Goal: Task Accomplishment & Management: Manage account settings

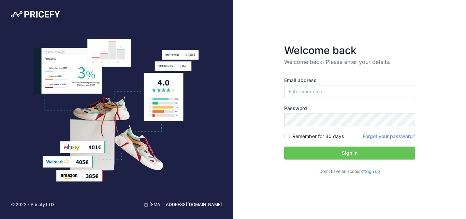
click at [374, 171] on link "Sign up" at bounding box center [372, 171] width 15 height 5
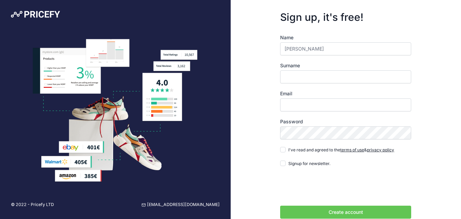
drag, startPoint x: 322, startPoint y: 48, endPoint x: 303, endPoint y: 52, distance: 18.9
click at [303, 52] on input "Cynthia Auma" at bounding box center [345, 48] width 131 height 13
click at [282, 70] on input "Surname" at bounding box center [345, 76] width 131 height 13
drag, startPoint x: 321, startPoint y: 45, endPoint x: 303, endPoint y: 53, distance: 19.1
click at [303, 53] on input "Cynthia Auma" at bounding box center [345, 48] width 131 height 13
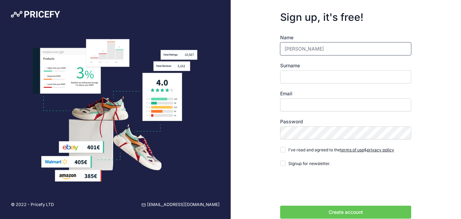
type input "Cynthia"
click at [294, 77] on input "Surname" at bounding box center [345, 76] width 131 height 13
type input "Auma"
click at [303, 106] on input "Email" at bounding box center [345, 104] width 131 height 13
type input "ccynthiaauma@gmail.com"
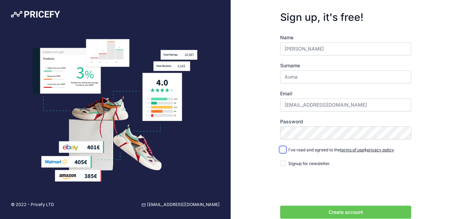
click at [283, 147] on input "I've read and agreed to the terms of use & privacy policy" at bounding box center [282, 149] width 5 height 5
checkbox input "true"
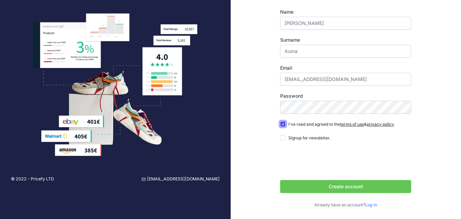
scroll to position [26, 0]
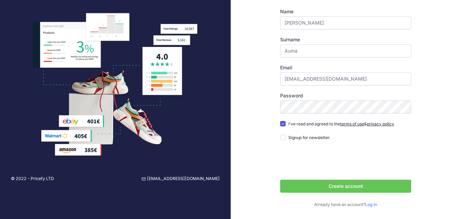
click at [320, 184] on button "Create account" at bounding box center [345, 186] width 131 height 13
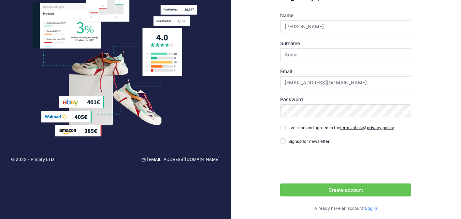
scroll to position [48, 0]
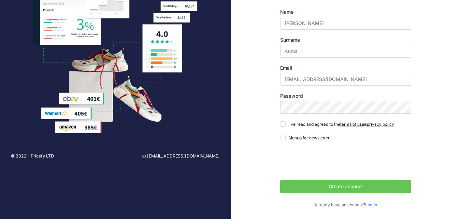
click at [372, 204] on link "Log in" at bounding box center [371, 204] width 12 height 5
click at [376, 205] on link "Log in" at bounding box center [371, 204] width 12 height 5
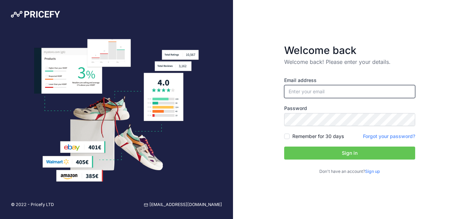
click at [296, 93] on input "email" at bounding box center [349, 91] width 131 height 13
type input "[EMAIL_ADDRESS][DOMAIN_NAME]"
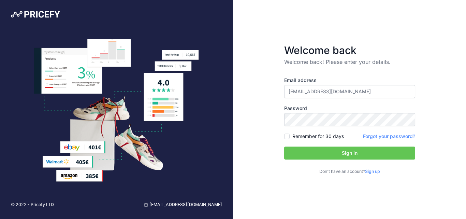
click at [376, 136] on link "Forgot your password?" at bounding box center [389, 136] width 52 height 6
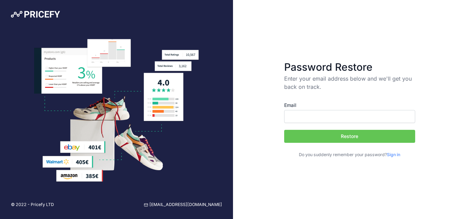
click at [325, 119] on input "Email" at bounding box center [349, 116] width 131 height 13
type input "[EMAIL_ADDRESS][DOMAIN_NAME]"
click at [353, 135] on button "Restore" at bounding box center [349, 136] width 131 height 13
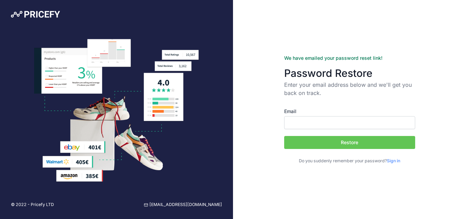
click at [300, 123] on input "Email" at bounding box center [349, 122] width 131 height 13
click at [332, 99] on div "Email Restore Do you suddenly remember your password? Sign in" at bounding box center [349, 130] width 131 height 67
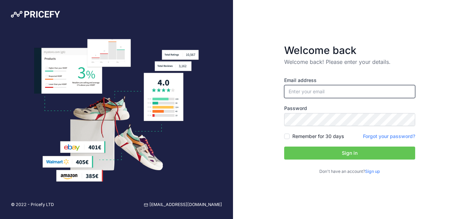
click at [292, 88] on input "email" at bounding box center [349, 91] width 131 height 13
type input "[EMAIL_ADDRESS][DOMAIN_NAME]"
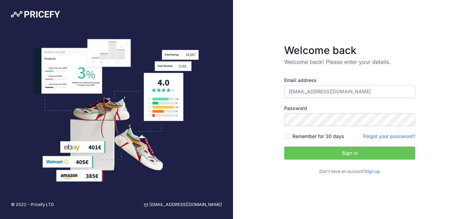
click at [311, 128] on div "Email address ccynthiaauma@gmail.com Password Remember for 30 days Sign up" at bounding box center [349, 126] width 131 height 98
click at [355, 155] on button "Sign in" at bounding box center [349, 152] width 131 height 13
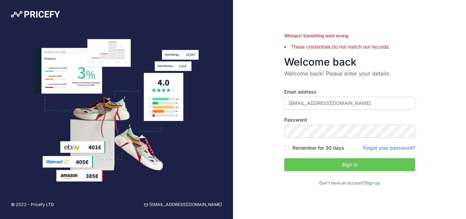
click at [325, 160] on button "Sign in" at bounding box center [349, 164] width 131 height 13
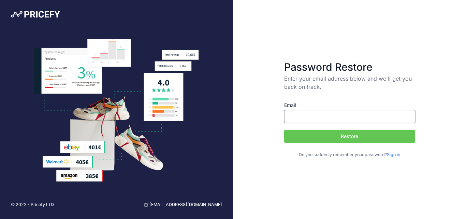
click at [326, 113] on input "Email" at bounding box center [349, 116] width 131 height 13
type input "ccynthiaauma@gmail.com"
click at [355, 137] on button "Restore" at bounding box center [349, 136] width 131 height 13
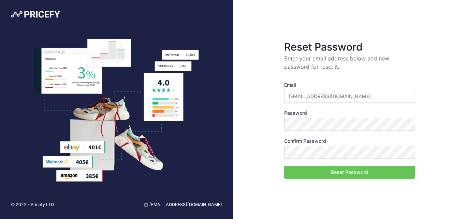
click at [328, 171] on button "Reset Password" at bounding box center [349, 172] width 131 height 13
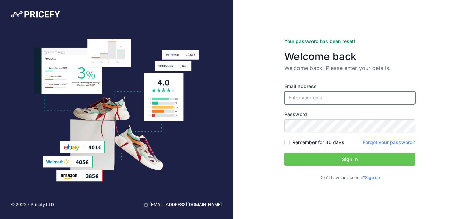
click at [316, 96] on input "email" at bounding box center [349, 97] width 131 height 13
type input "[EMAIL_ADDRESS][DOMAIN_NAME]"
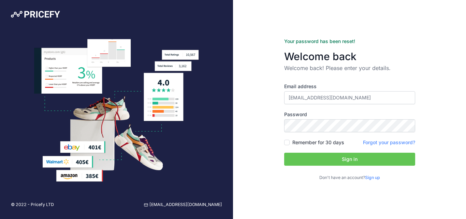
click at [341, 158] on button "Sign in" at bounding box center [349, 159] width 131 height 13
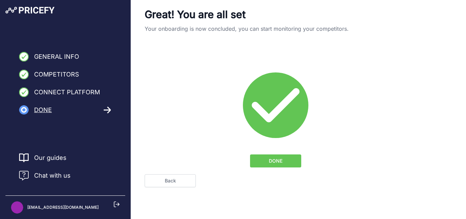
click at [108, 108] on icon at bounding box center [108, 110] width 8 height 8
click at [265, 157] on button "DONE" at bounding box center [275, 160] width 51 height 13
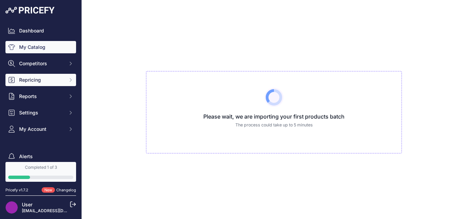
click at [31, 77] on span "Repricing" at bounding box center [41, 79] width 45 height 7
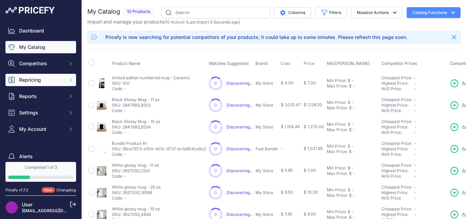
click at [25, 78] on span "Repricing" at bounding box center [41, 79] width 45 height 7
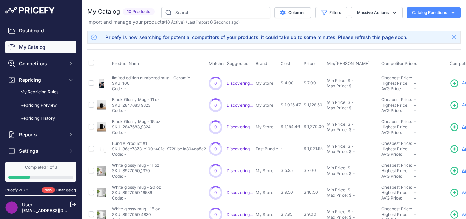
click at [45, 89] on link "My Repricing Rules" at bounding box center [40, 92] width 71 height 12
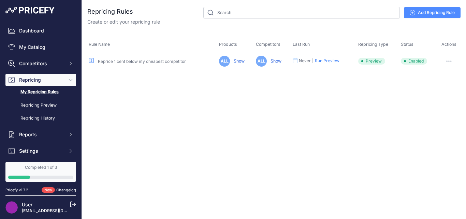
click at [435, 13] on link "Add Repricing Rule" at bounding box center [432, 12] width 57 height 11
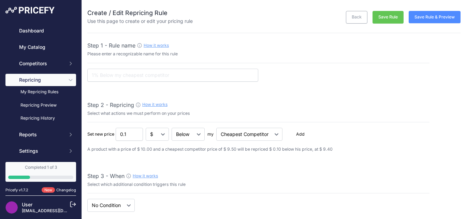
select select "7"
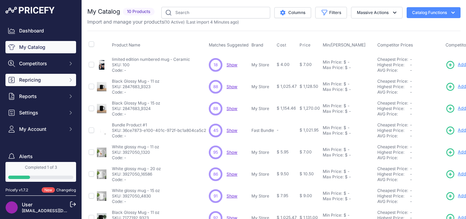
click at [39, 82] on span "Repricing" at bounding box center [41, 79] width 45 height 7
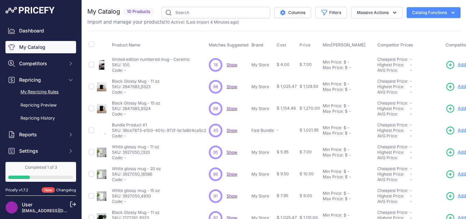
click at [46, 89] on link "My Repricing Rules" at bounding box center [40, 92] width 71 height 12
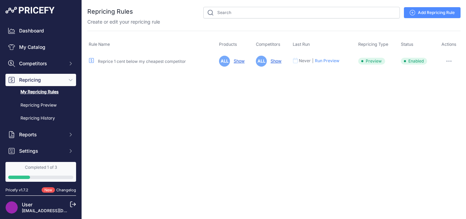
click at [432, 12] on link "Add Repricing Rule" at bounding box center [432, 12] width 57 height 11
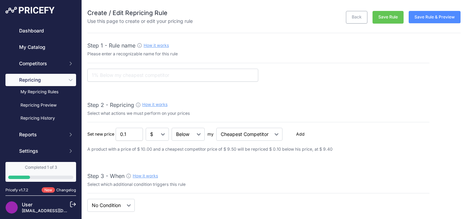
select select "7"
click at [112, 75] on input "text" at bounding box center [172, 75] width 171 height 13
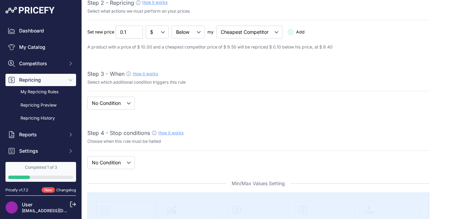
scroll to position [102, 0]
type input "High demand mug pricing"
click at [123, 103] on select "When No Condition" at bounding box center [110, 102] width 47 height 13
select select "when"
click at [87, 96] on select "When No Condition" at bounding box center [110, 102] width 47 height 13
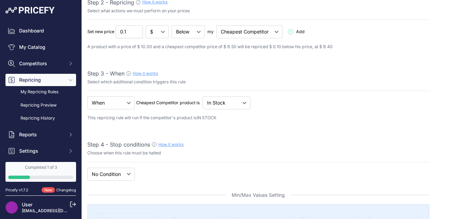
click at [119, 121] on p "This repricing rule will run if the competitor's product is IN STOCK" at bounding box center [258, 118] width 342 height 6
click at [205, 38] on select "Out Of Stock In Stock" at bounding box center [188, 31] width 33 height 13
click at [170, 50] on div "When No Condition Cheapest Competitor product is IN STOCK" at bounding box center [258, 37] width 342 height 25
click at [205, 38] on select "Out Of Stock In Stock" at bounding box center [188, 31] width 33 height 13
click at [111, 102] on select "When No Condition" at bounding box center [110, 102] width 47 height 13
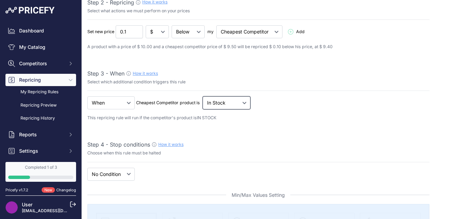
click at [205, 38] on select "Out Of Stock In Stock" at bounding box center [188, 31] width 33 height 13
click at [174, 50] on div "When No Condition Cheapest Competitor product is IN STOCK" at bounding box center [258, 37] width 342 height 25
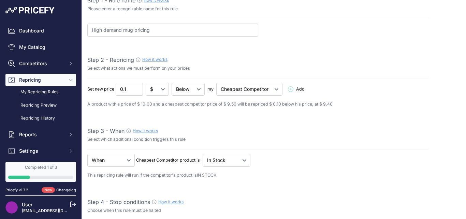
scroll to position [34, 0]
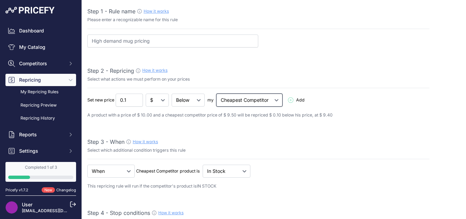
click at [242, 98] on select "Cheapest Competitor Highest Competitor" at bounding box center [249, 100] width 66 height 13
click at [194, 80] on p "Select what actions we must perform on your prices" at bounding box center [258, 79] width 342 height 6
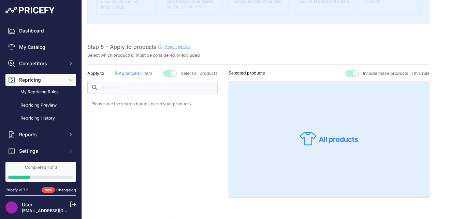
scroll to position [375, 0]
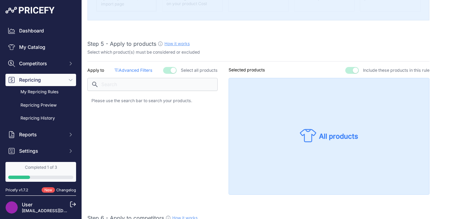
click at [242, 70] on p "Selected products" at bounding box center [247, 70] width 37 height 6
click at [155, 100] on p "Please use the search bar to search your products." at bounding box center [152, 101] width 122 height 6
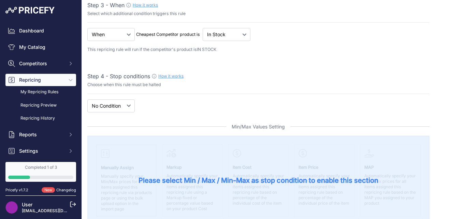
scroll to position [205, 0]
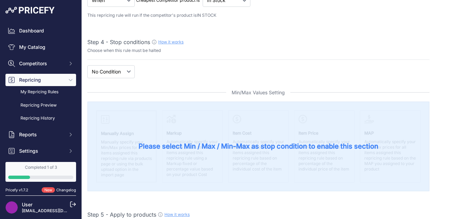
click at [181, 144] on span "Please select Min / Max / Min-Max as stop condition to enable this section" at bounding box center [259, 146] width 240 height 10
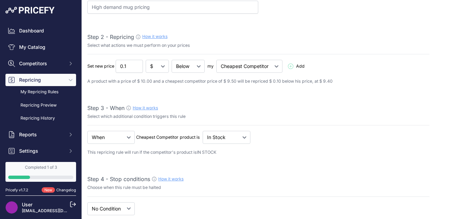
scroll to position [34, 0]
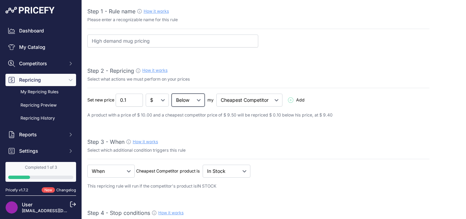
click at [185, 102] on select "Below Above Equal" at bounding box center [188, 100] width 33 height 13
click at [172, 94] on select "Below Above Equal" at bounding box center [188, 100] width 33 height 13
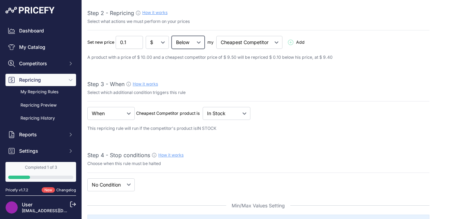
scroll to position [102, 0]
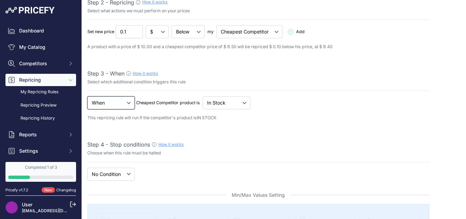
click at [129, 106] on select "When No Condition" at bounding box center [110, 102] width 47 height 13
click at [158, 50] on div "When No Condition Cheapest Competitor product is IN STOCK" at bounding box center [258, 37] width 342 height 25
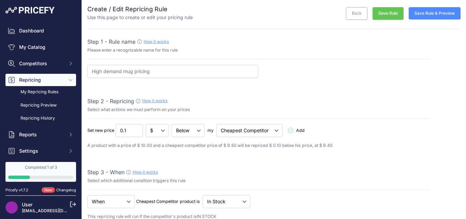
scroll to position [0, 0]
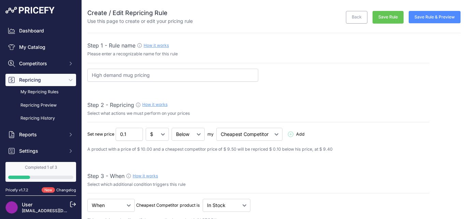
click at [388, 14] on button "Save Rule" at bounding box center [388, 17] width 31 height 13
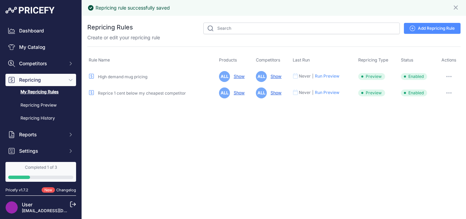
click at [332, 79] on span "Never | Run Preview" at bounding box center [316, 76] width 47 height 6
click at [331, 77] on button "Run Preview" at bounding box center [327, 75] width 25 height 5
click at [37, 166] on div "Completed 1 of 3" at bounding box center [40, 167] width 65 height 5
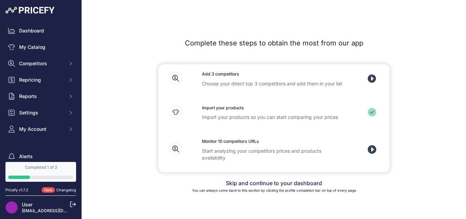
click at [218, 111] on h3 "Import your products" at bounding box center [274, 108] width 144 height 6
click at [371, 112] on icon at bounding box center [372, 112] width 4 height 3
click at [175, 113] on icon at bounding box center [175, 111] width 13 height 13
click at [371, 79] on icon at bounding box center [372, 78] width 9 height 9
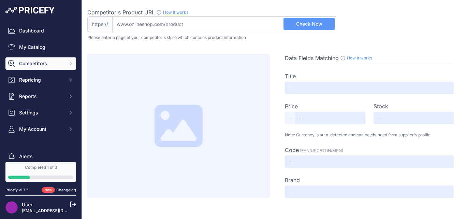
click at [52, 67] on span "Competitors" at bounding box center [41, 63] width 45 height 7
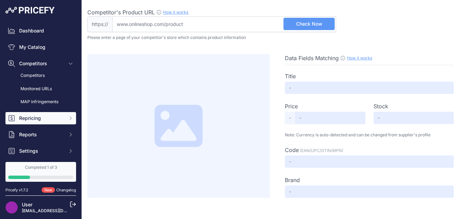
click at [37, 120] on span "Repricing" at bounding box center [41, 118] width 45 height 7
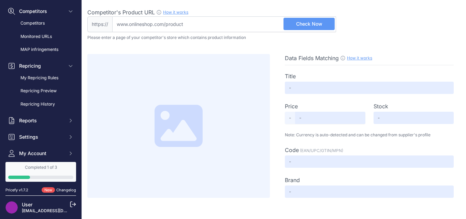
scroll to position [68, 0]
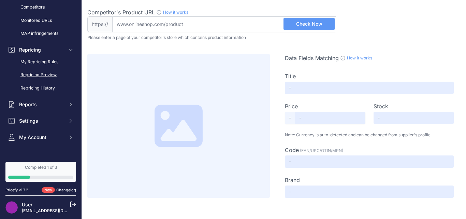
click at [46, 76] on link "Repricing Preview" at bounding box center [40, 75] width 71 height 12
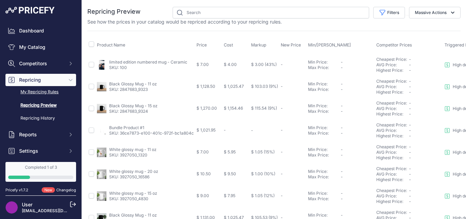
click at [33, 92] on link "My Repricing Rules" at bounding box center [40, 92] width 71 height 12
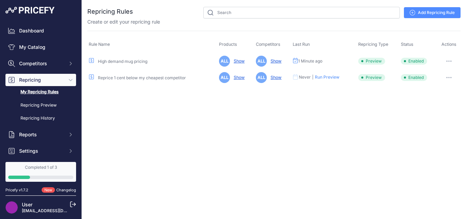
click at [448, 62] on button "button" at bounding box center [449, 61] width 14 height 10
click at [430, 75] on link "Edit" at bounding box center [438, 75] width 44 height 11
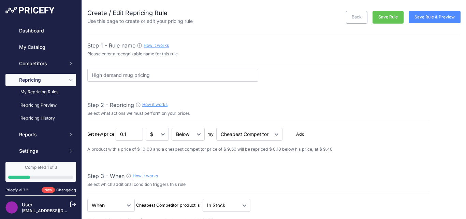
select select "7"
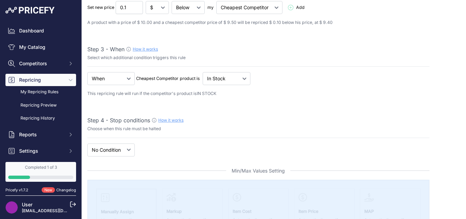
scroll to position [137, 0]
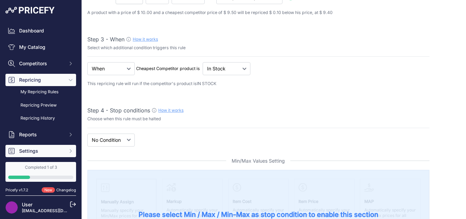
click at [36, 146] on button "Settings" at bounding box center [40, 151] width 71 height 12
click at [39, 151] on span "Settings" at bounding box center [41, 150] width 45 height 7
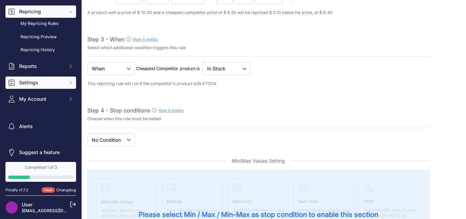
scroll to position [73, 0]
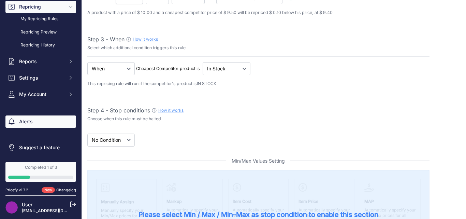
click at [33, 122] on link "Alerts" at bounding box center [40, 121] width 71 height 12
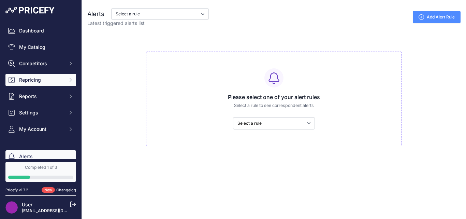
click at [47, 82] on span "Repricing" at bounding box center [41, 79] width 45 height 7
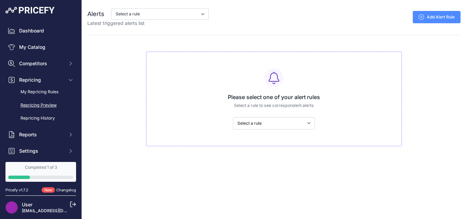
click at [38, 103] on link "Repricing Preview" at bounding box center [40, 105] width 71 height 12
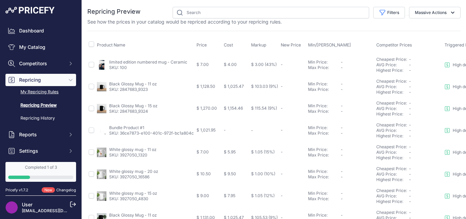
click at [34, 93] on link "My Repricing Rules" at bounding box center [40, 92] width 71 height 12
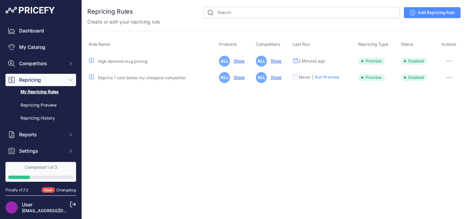
click at [447, 61] on icon "button" at bounding box center [447, 61] width 1 height 1
click at [427, 74] on link "Edit" at bounding box center [438, 75] width 44 height 11
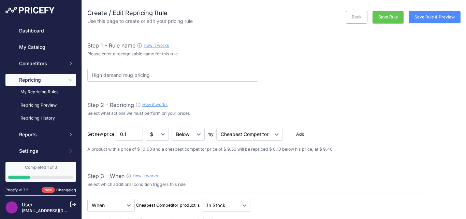
select select "7"
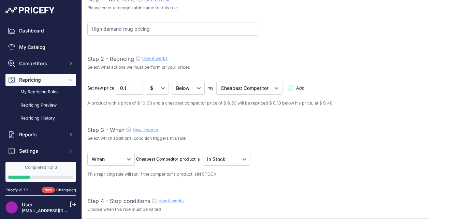
scroll to position [34, 0]
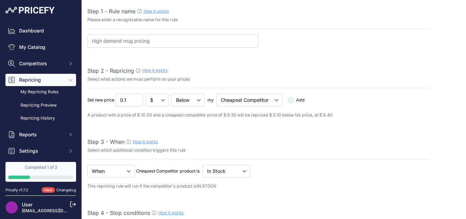
click at [151, 69] on link "How it works" at bounding box center [154, 70] width 25 height 5
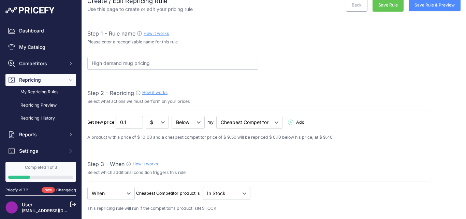
scroll to position [0, 0]
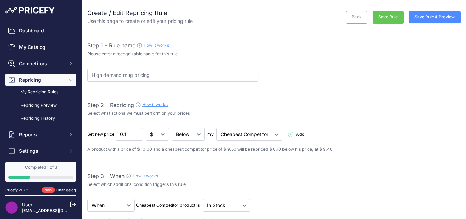
click at [417, 20] on button "Save Rule & Preview" at bounding box center [435, 17] width 52 height 12
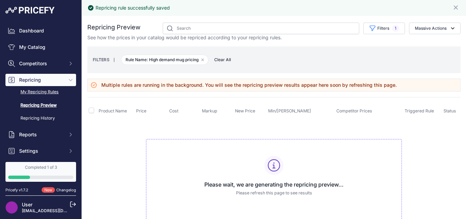
click at [45, 92] on link "My Repricing Rules" at bounding box center [40, 92] width 71 height 12
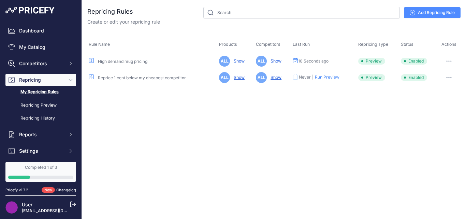
click at [369, 61] on span "Preview" at bounding box center [371, 61] width 27 height 7
click at [310, 61] on span "10 Seconds ago" at bounding box center [313, 60] width 30 height 5
click at [225, 61] on span "ALL" at bounding box center [224, 61] width 11 height 11
click at [235, 59] on link "Show" at bounding box center [238, 60] width 14 height 5
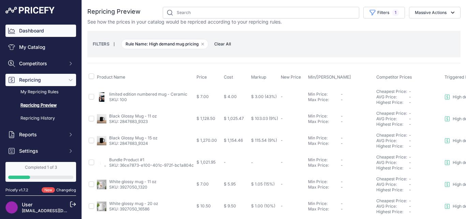
click at [39, 30] on link "Dashboard" at bounding box center [40, 31] width 71 height 12
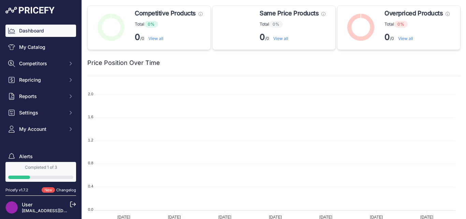
click at [408, 40] on link "View all" at bounding box center [405, 38] width 15 height 5
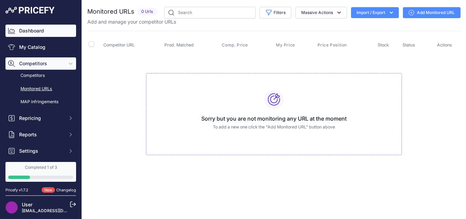
click at [47, 33] on link "Dashboard" at bounding box center [40, 31] width 71 height 12
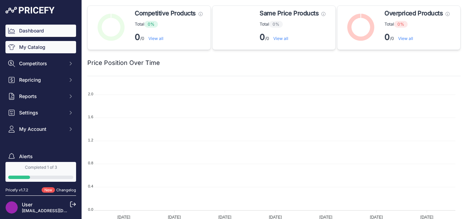
click at [31, 44] on link "My Catalog" at bounding box center [40, 47] width 71 height 12
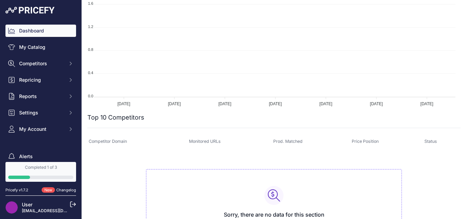
scroll to position [137, 0]
